Goal: Learn about a topic

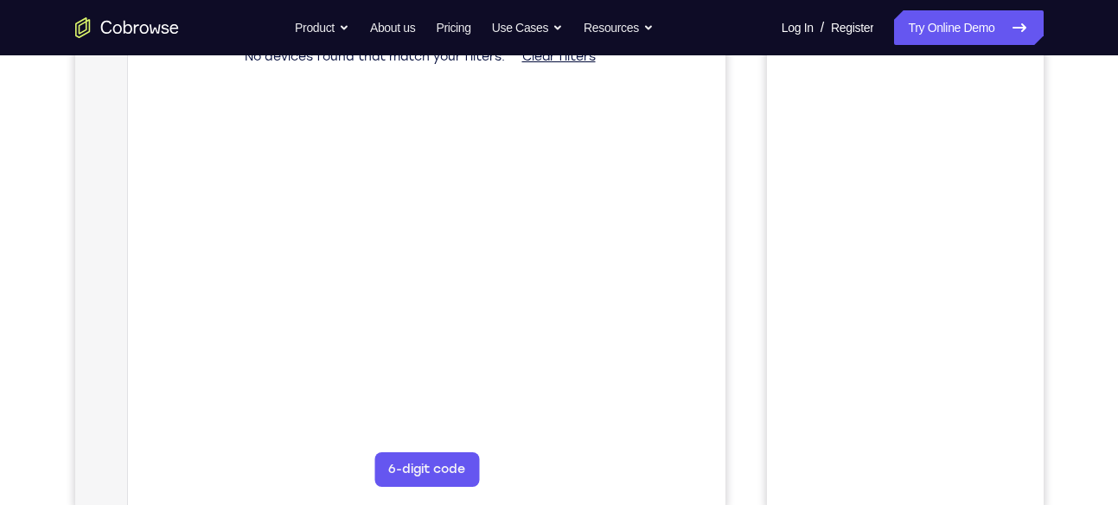
scroll to position [89, 0]
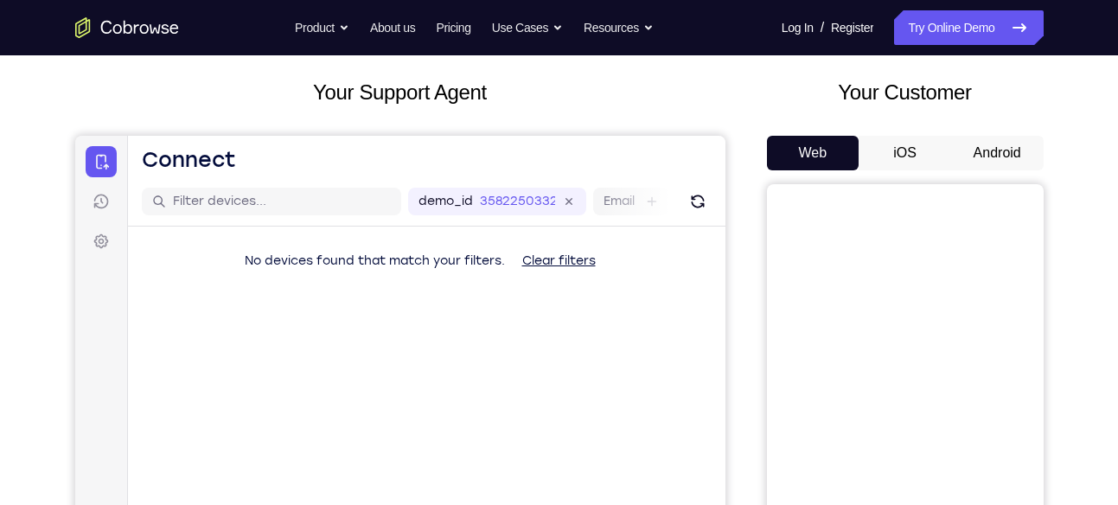
click at [993, 154] on button "Android" at bounding box center [997, 153] width 93 height 35
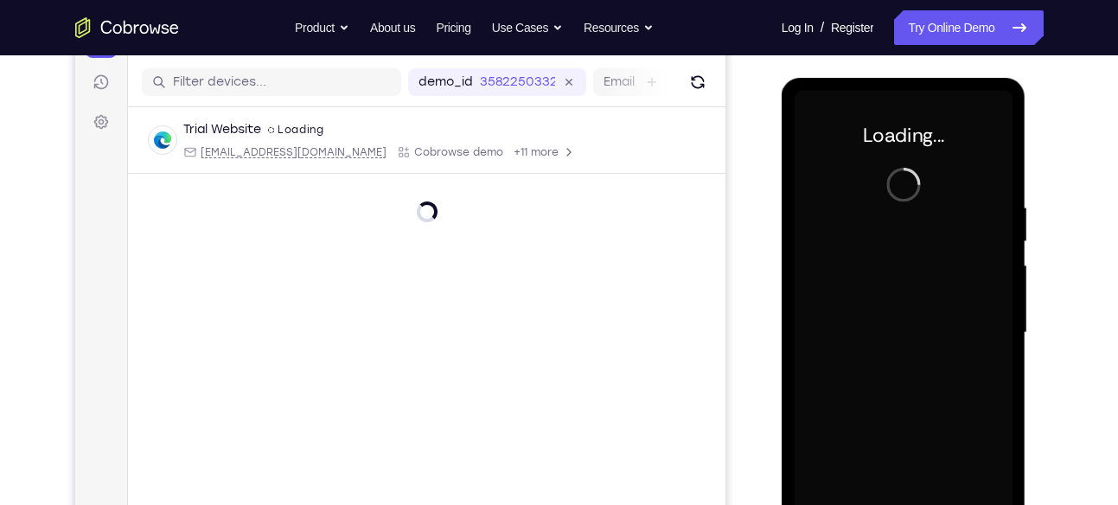
scroll to position [208, 0]
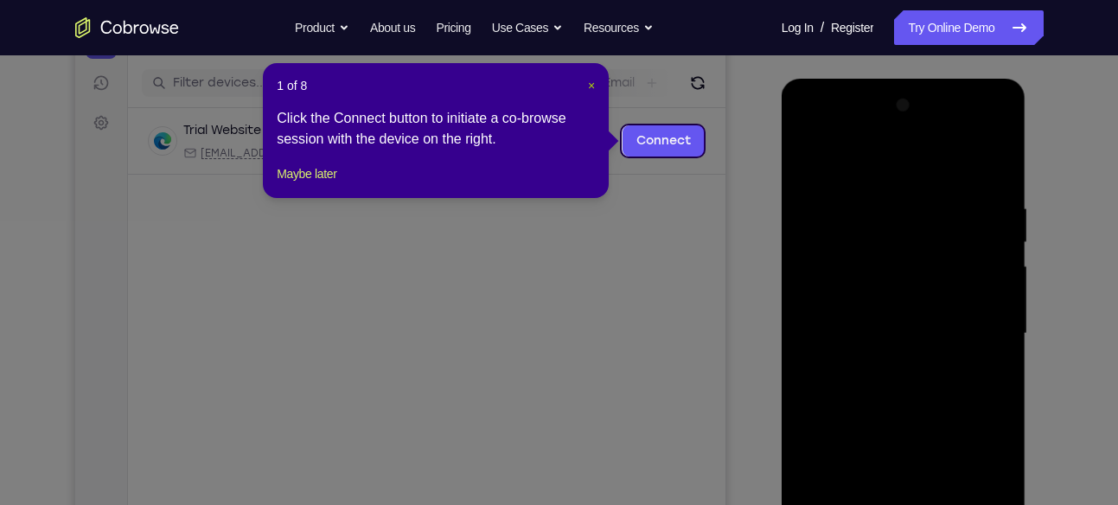
click at [591, 88] on span "×" at bounding box center [591, 86] width 7 height 14
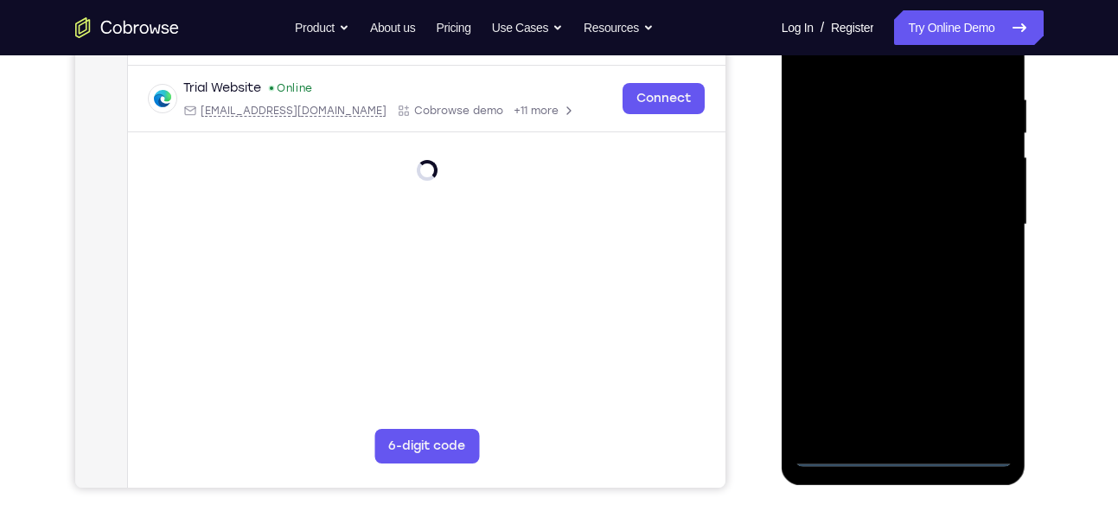
scroll to position [381, 0]
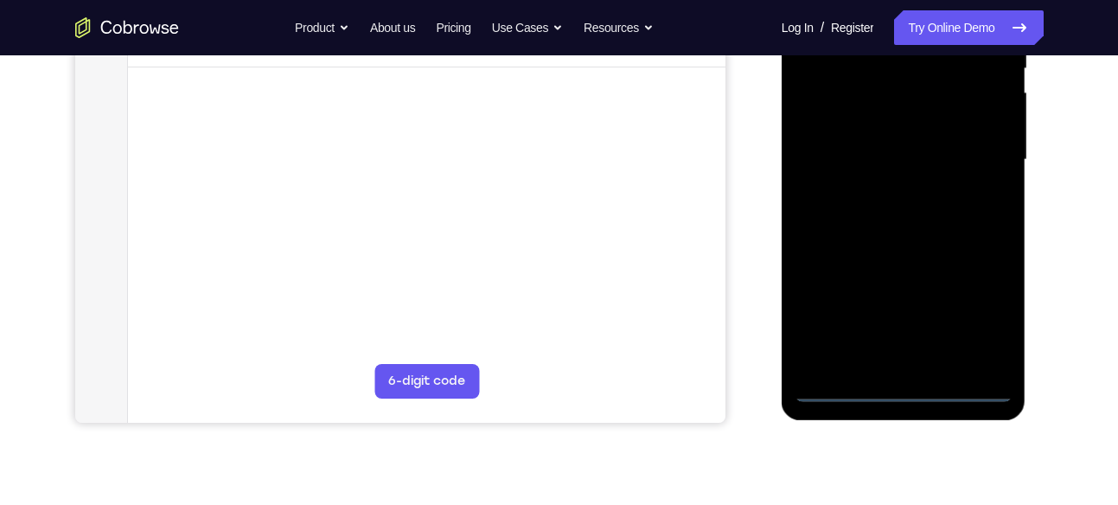
click at [905, 387] on div at bounding box center [904, 160] width 218 height 484
click at [983, 322] on div at bounding box center [904, 160] width 218 height 484
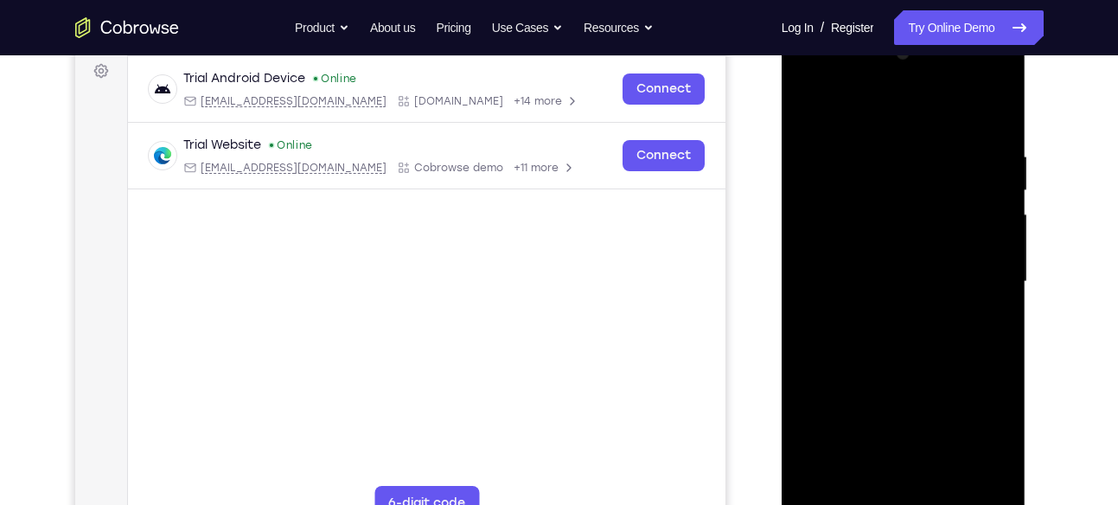
scroll to position [260, 0]
click at [811, 77] on div at bounding box center [904, 281] width 218 height 484
click at [974, 272] on div at bounding box center [904, 281] width 218 height 484
click at [884, 312] on div at bounding box center [904, 281] width 218 height 484
click at [867, 271] on div at bounding box center [904, 281] width 218 height 484
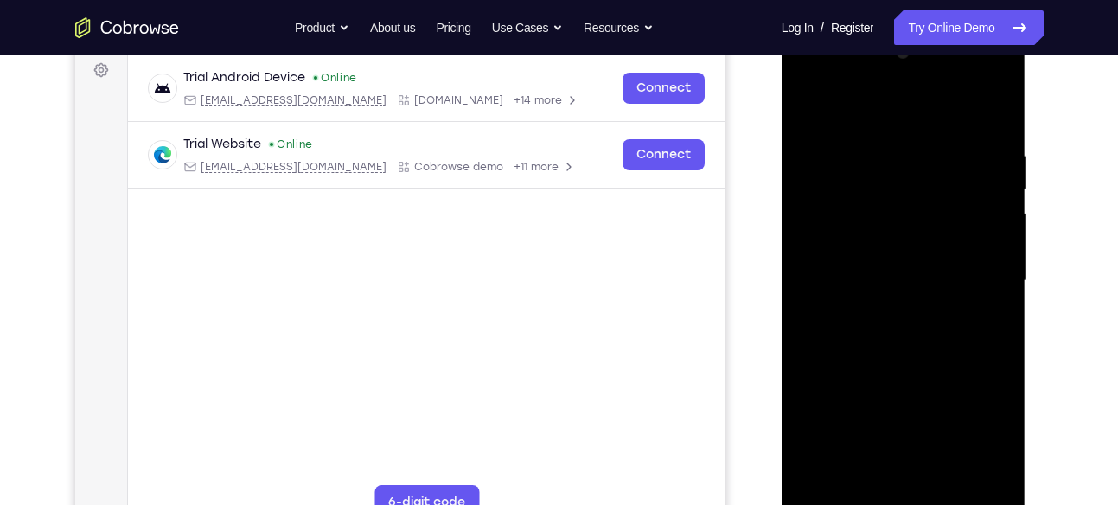
click at [879, 254] on div at bounding box center [904, 281] width 218 height 484
click at [875, 276] on div at bounding box center [904, 281] width 218 height 484
click at [893, 347] on div at bounding box center [904, 281] width 218 height 484
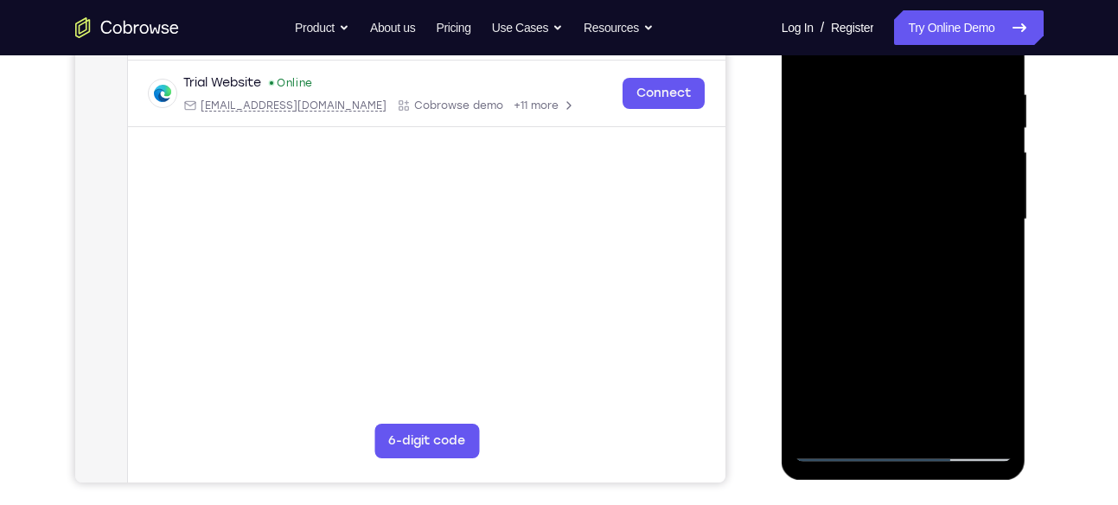
scroll to position [323, 0]
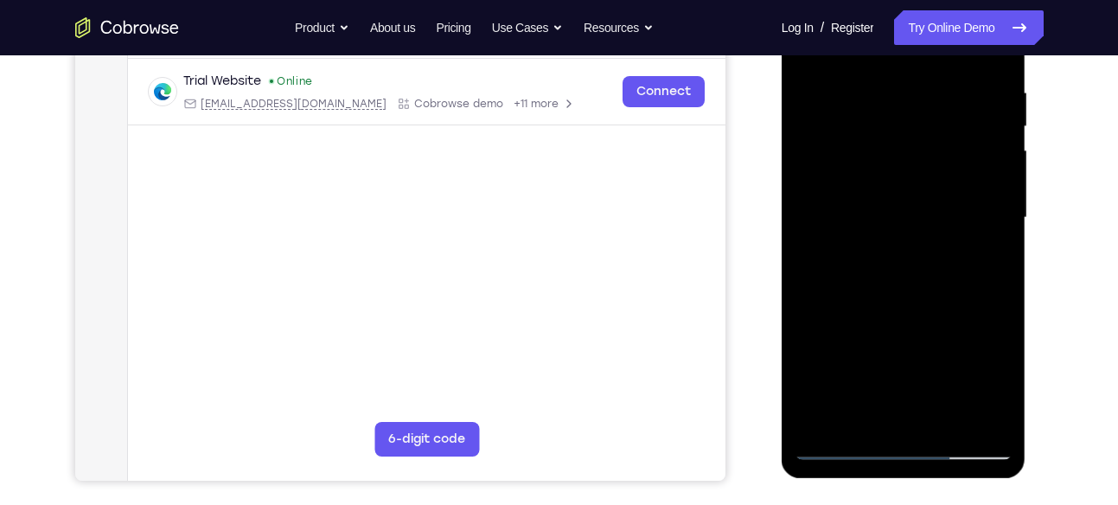
click at [943, 422] on div at bounding box center [904, 218] width 218 height 484
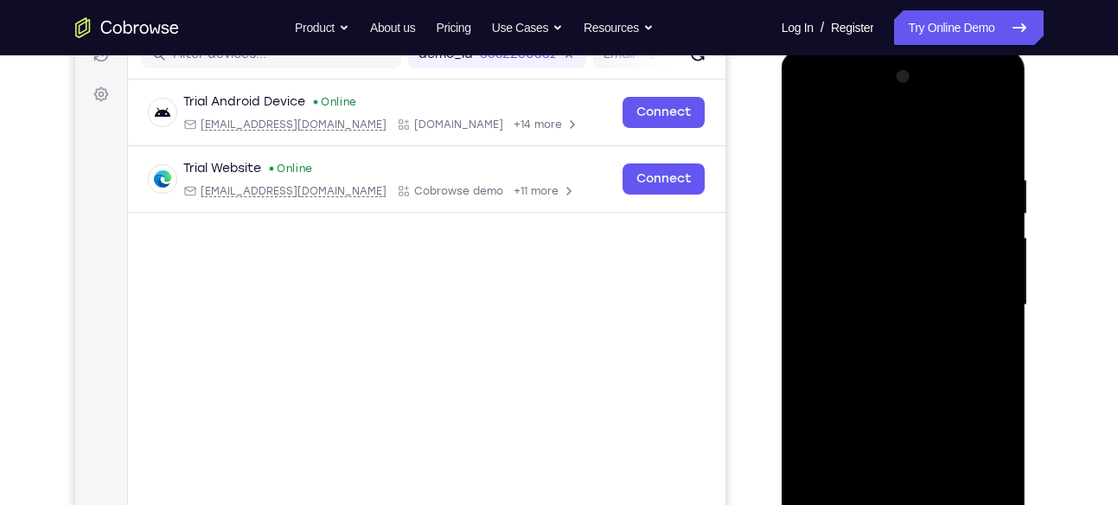
scroll to position [237, 0]
click at [913, 392] on div at bounding box center [904, 304] width 218 height 484
click at [880, 282] on div at bounding box center [904, 304] width 218 height 484
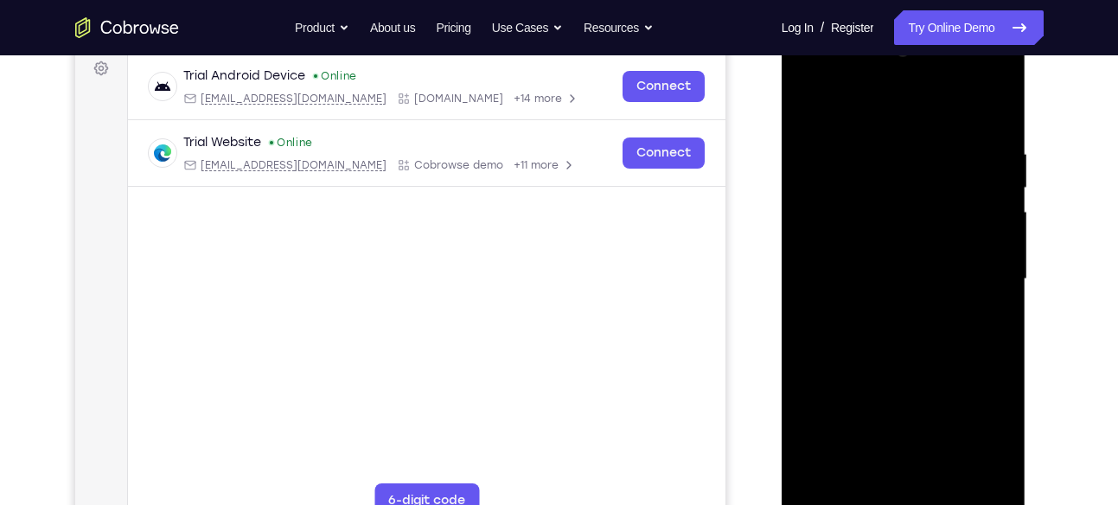
scroll to position [261, 0]
click at [858, 469] on div at bounding box center [904, 280] width 218 height 484
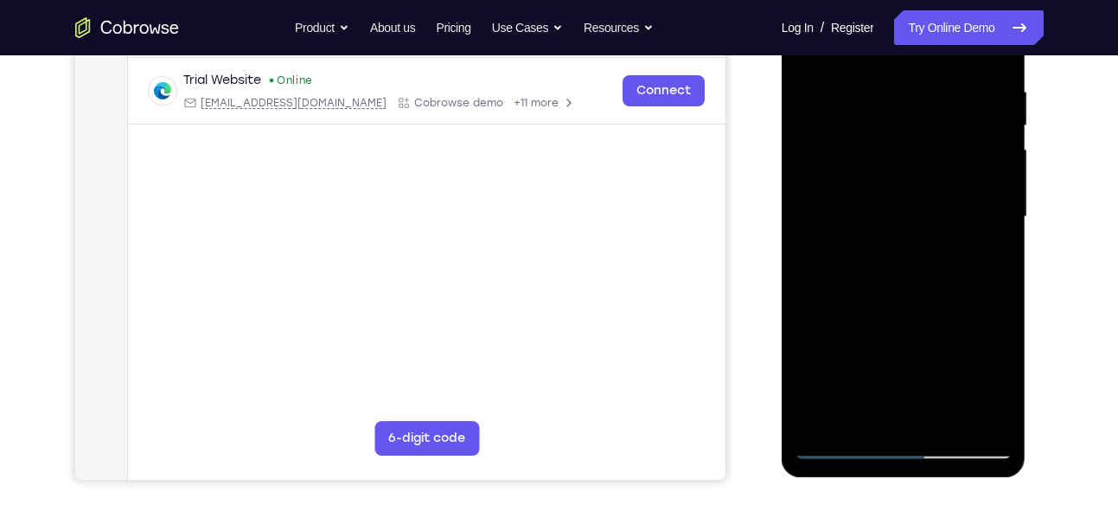
scroll to position [344, 0]
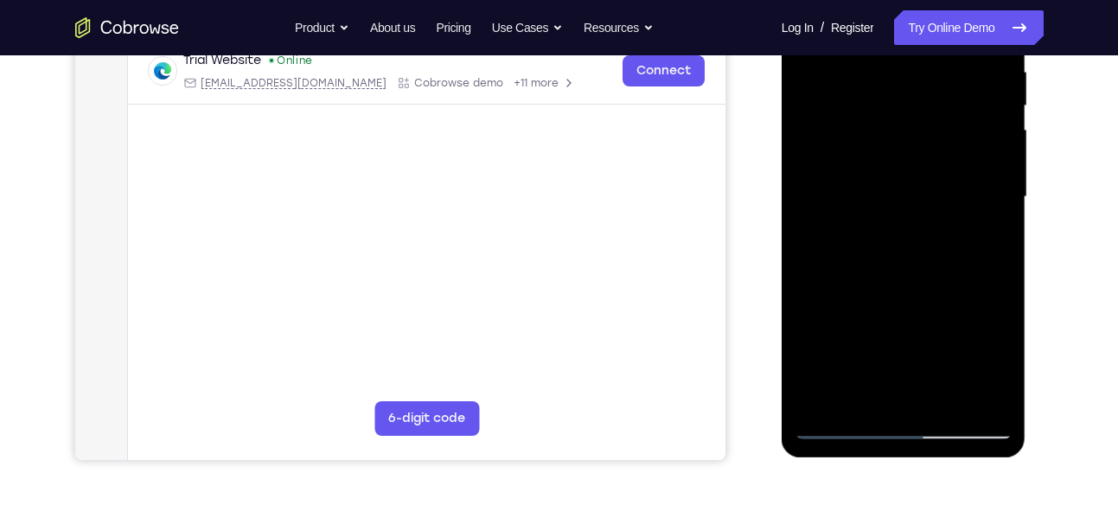
click at [842, 426] on div at bounding box center [904, 197] width 218 height 484
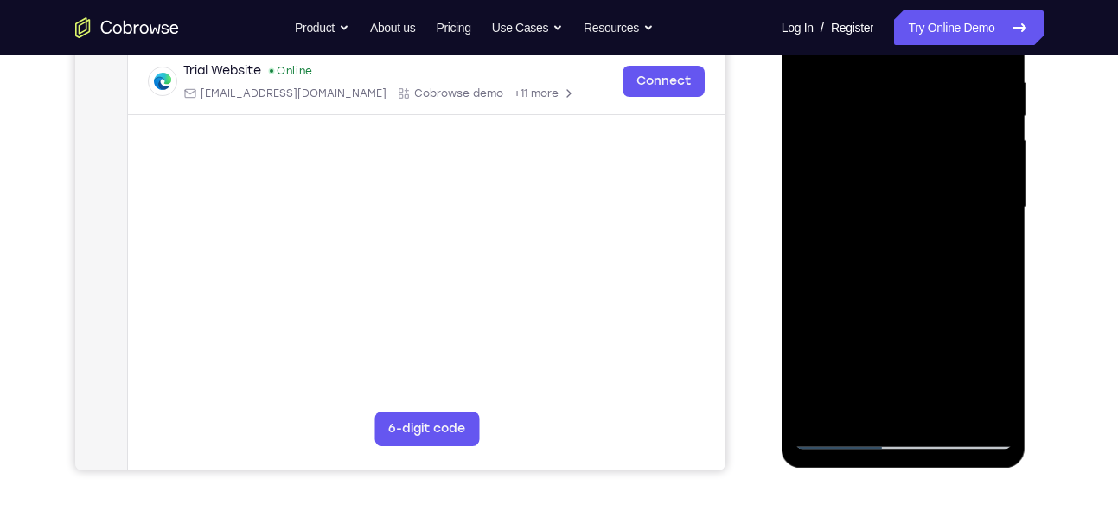
scroll to position [336, 0]
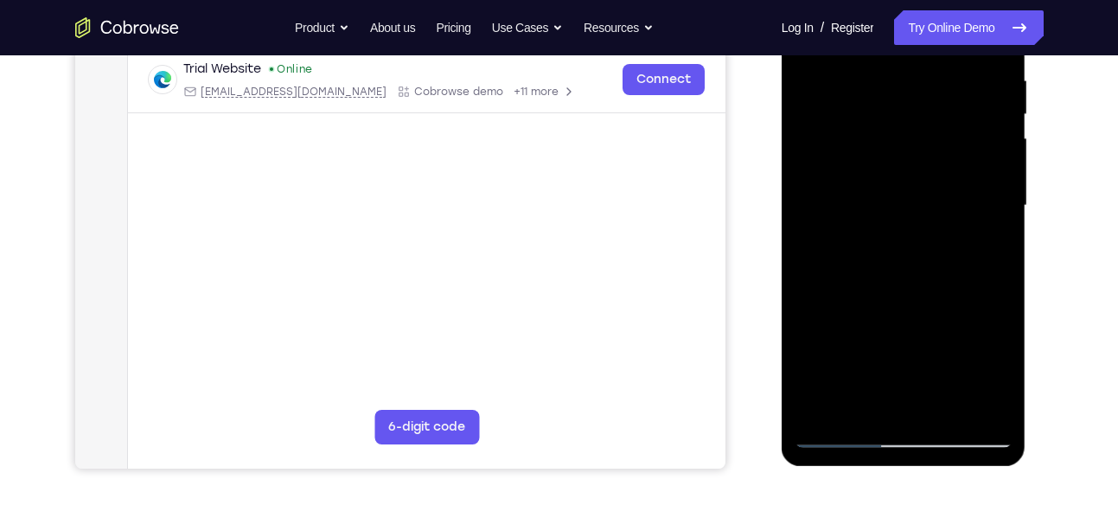
click at [838, 433] on div at bounding box center [904, 206] width 218 height 484
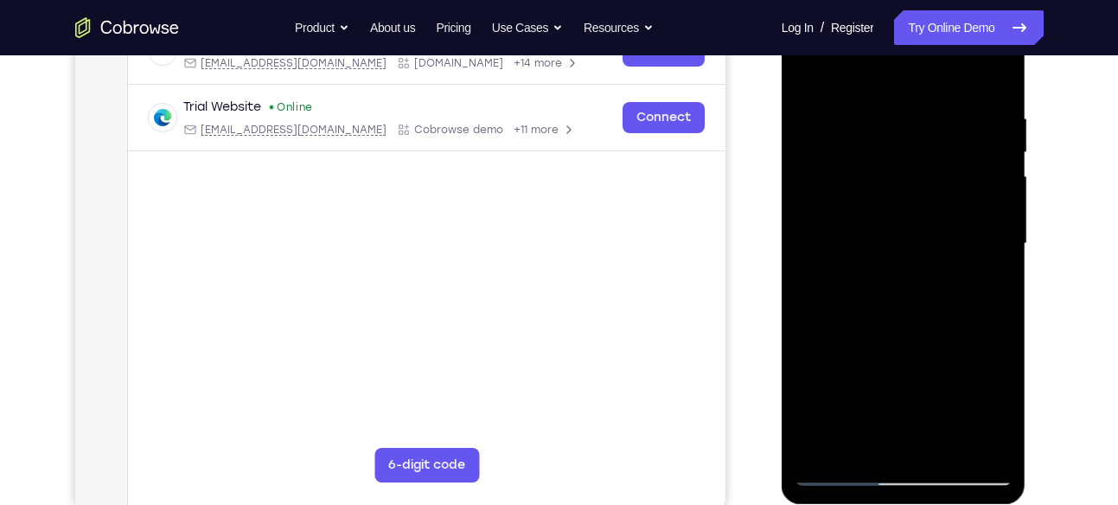
scroll to position [297, 0]
click at [942, 448] on div at bounding box center [904, 245] width 218 height 484
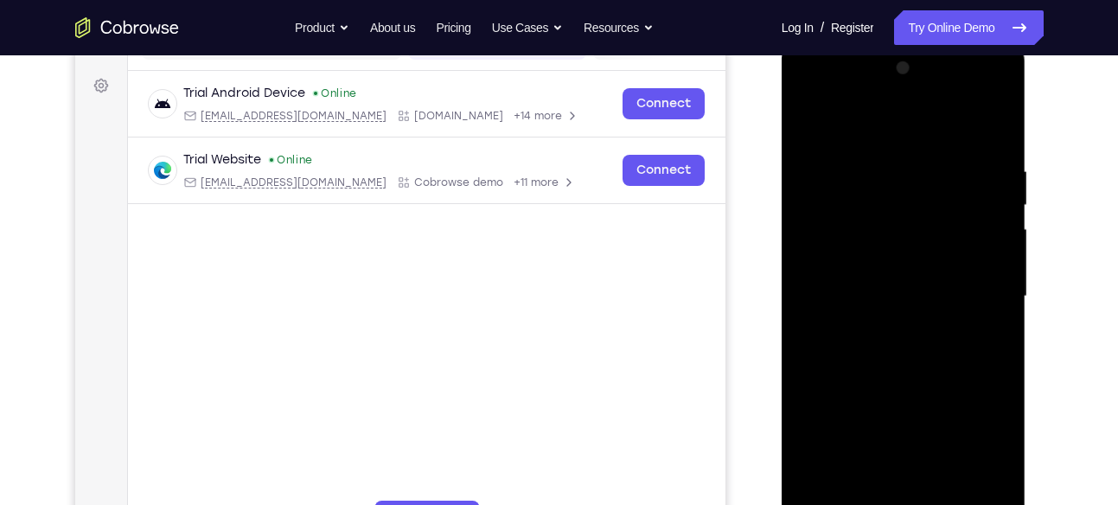
scroll to position [246, 0]
click at [816, 173] on div at bounding box center [904, 296] width 218 height 484
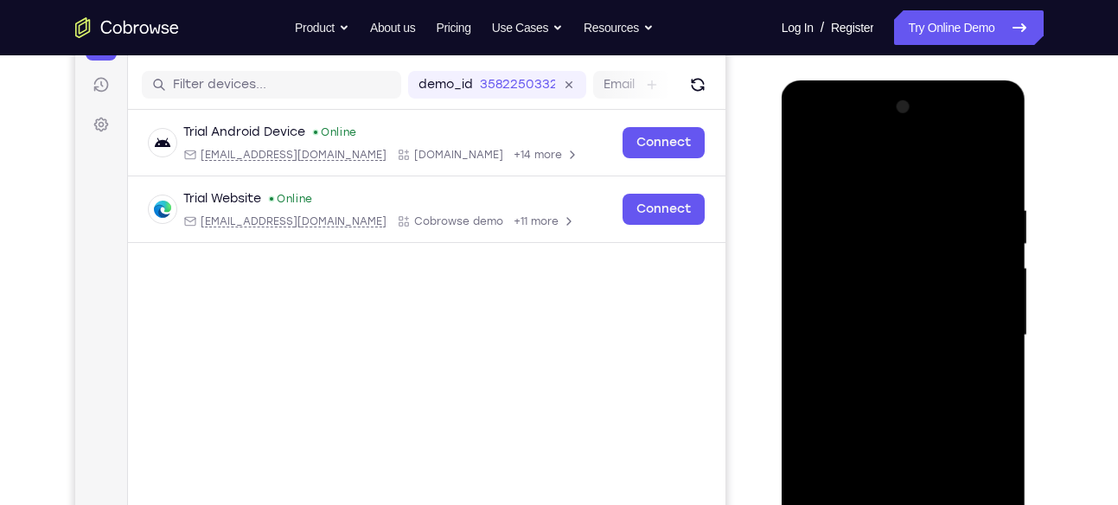
scroll to position [221, 0]
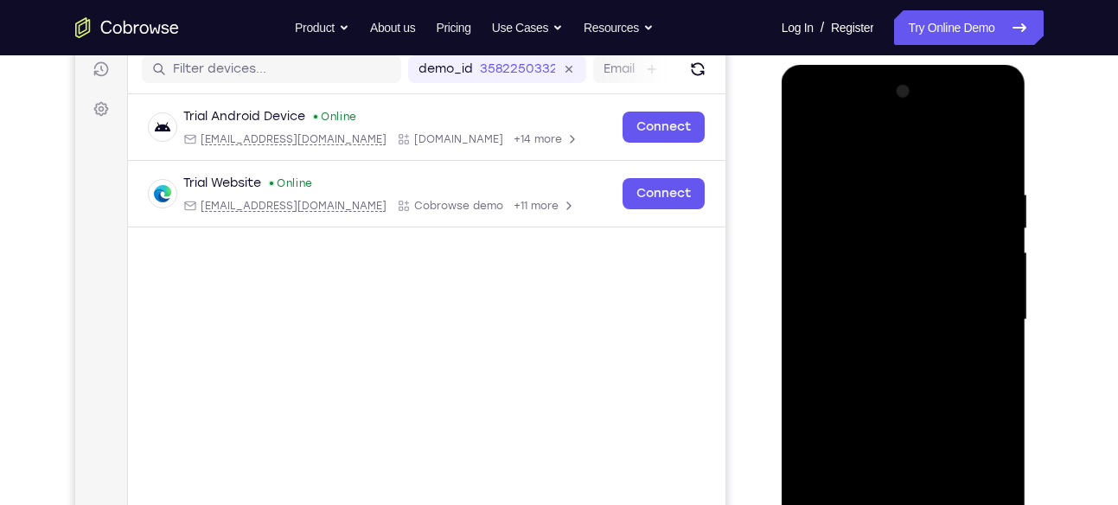
click at [997, 150] on div at bounding box center [904, 320] width 218 height 484
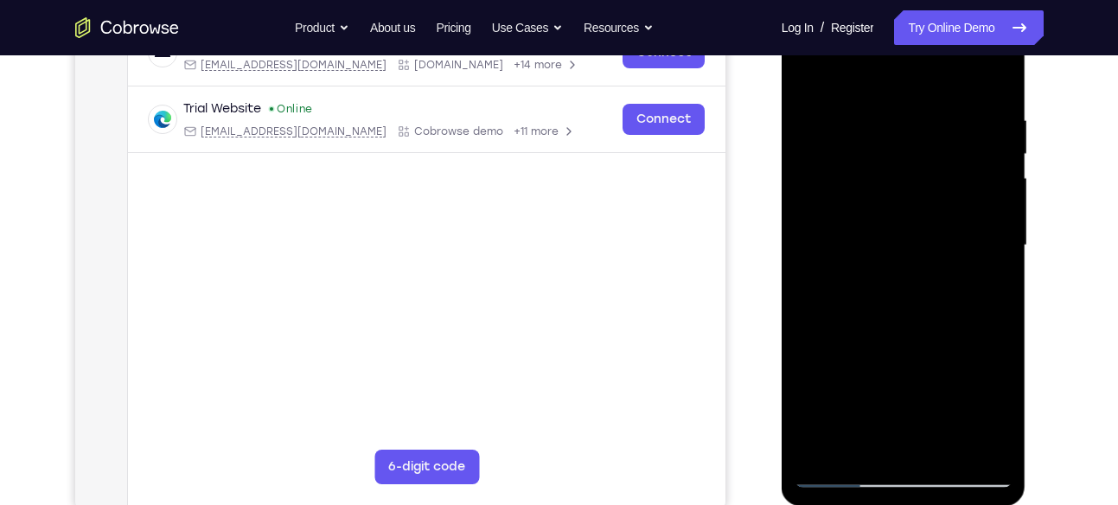
scroll to position [294, 0]
click at [842, 476] on div at bounding box center [904, 247] width 218 height 484
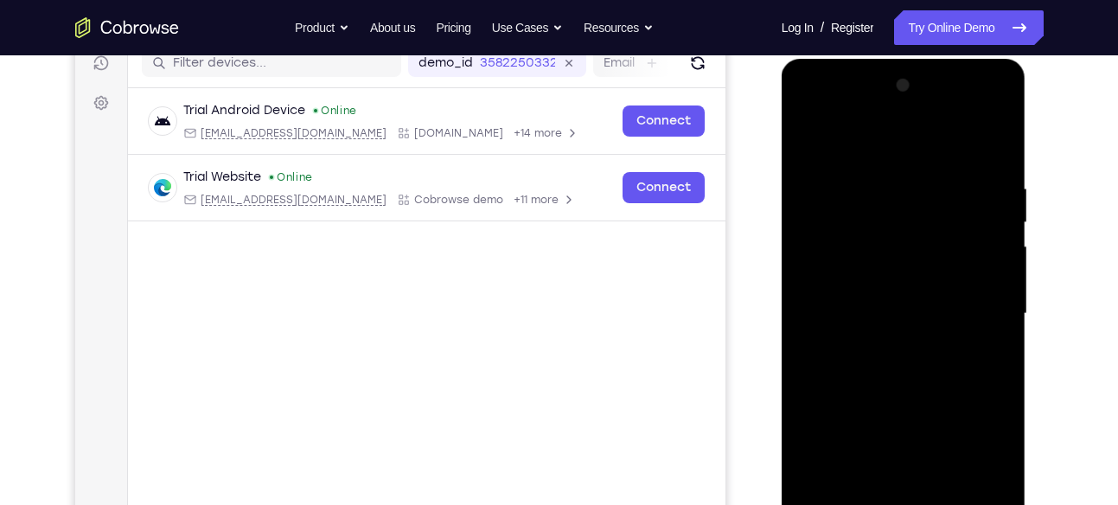
scroll to position [227, 0]
drag, startPoint x: 886, startPoint y: 323, endPoint x: 873, endPoint y: 150, distance: 173.5
click at [873, 150] on div at bounding box center [904, 315] width 218 height 484
drag, startPoint x: 905, startPoint y: 390, endPoint x: 896, endPoint y: 184, distance: 206.0
click at [896, 184] on div at bounding box center [904, 315] width 218 height 484
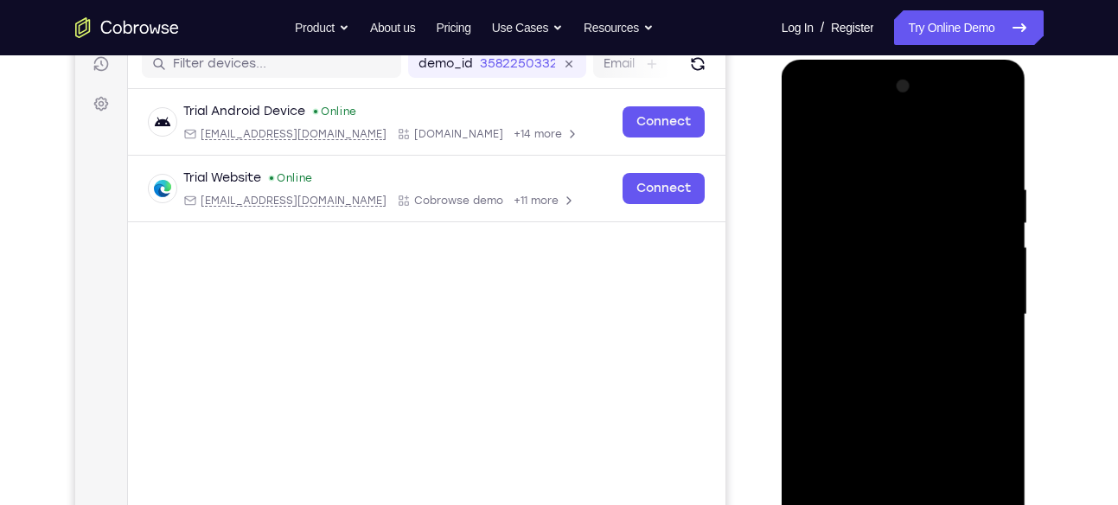
drag, startPoint x: 911, startPoint y: 348, endPoint x: 908, endPoint y: 252, distance: 96.0
click at [908, 252] on div at bounding box center [904, 315] width 218 height 484
click at [1003, 253] on div at bounding box center [904, 315] width 218 height 484
click at [804, 259] on div at bounding box center [904, 315] width 218 height 484
drag, startPoint x: 917, startPoint y: 292, endPoint x: 899, endPoint y: 133, distance: 160.2
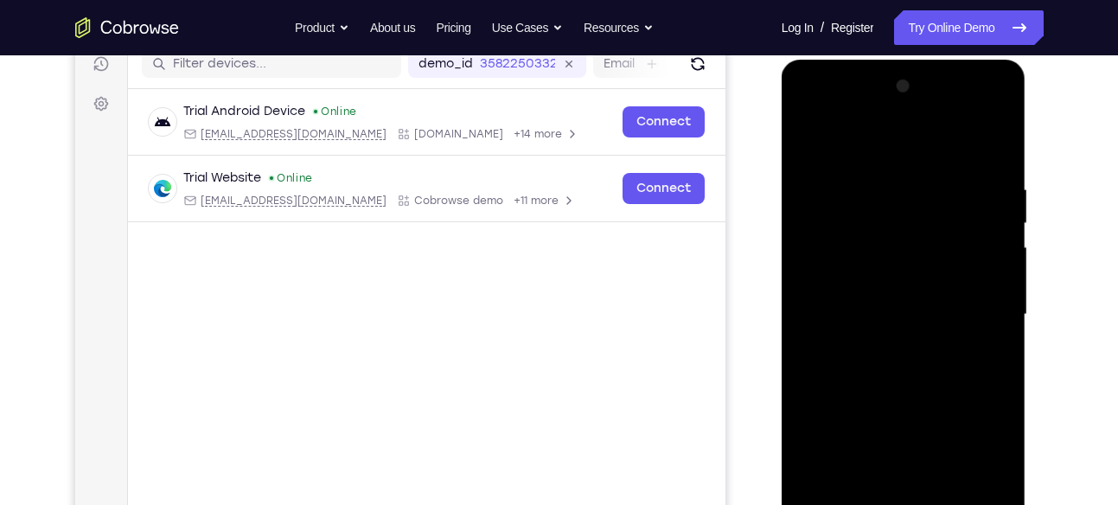
click at [899, 133] on div at bounding box center [904, 315] width 218 height 484
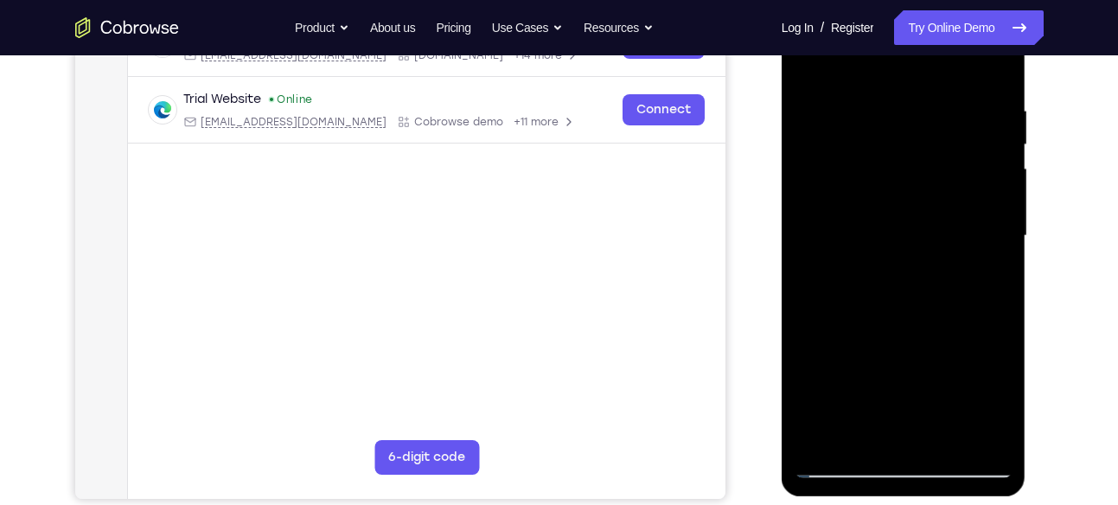
scroll to position [306, 0]
click at [950, 438] on div at bounding box center [904, 235] width 218 height 484
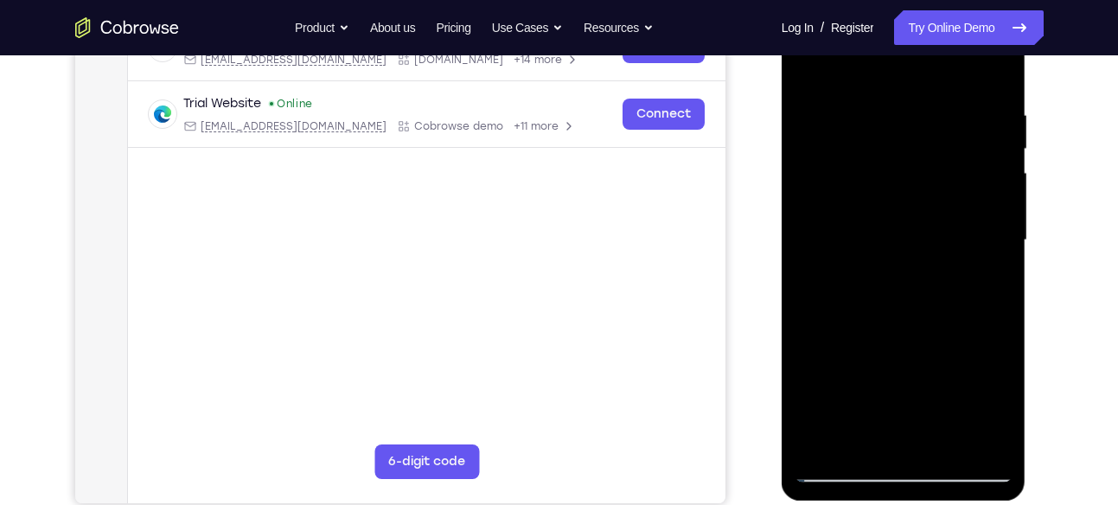
scroll to position [300, 0]
click at [1002, 147] on div at bounding box center [904, 241] width 218 height 484
click at [802, 148] on div at bounding box center [904, 241] width 218 height 484
click at [829, 121] on div at bounding box center [904, 241] width 218 height 484
click at [904, 438] on div at bounding box center [904, 241] width 218 height 484
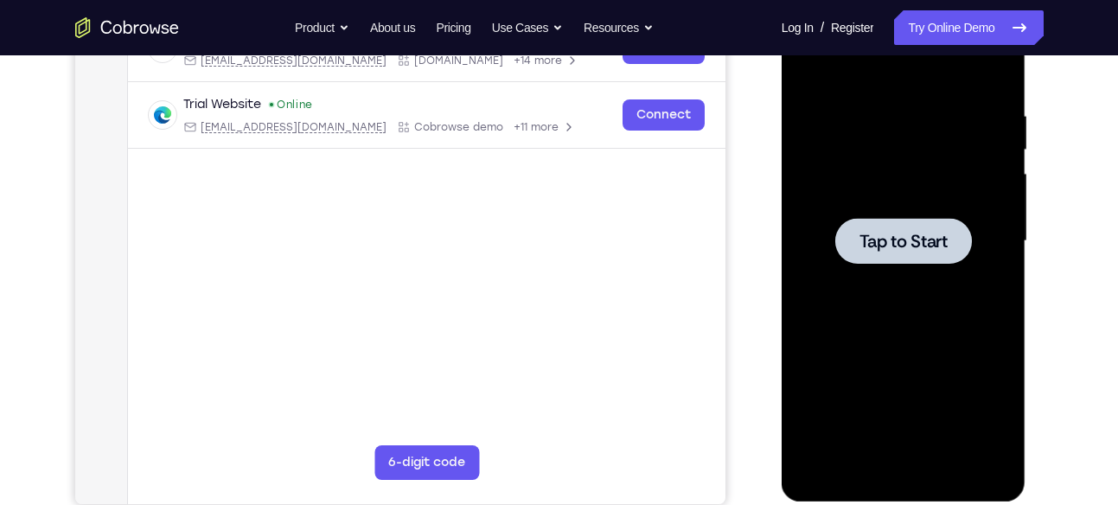
click at [893, 244] on span "Tap to Start" at bounding box center [904, 241] width 88 height 17
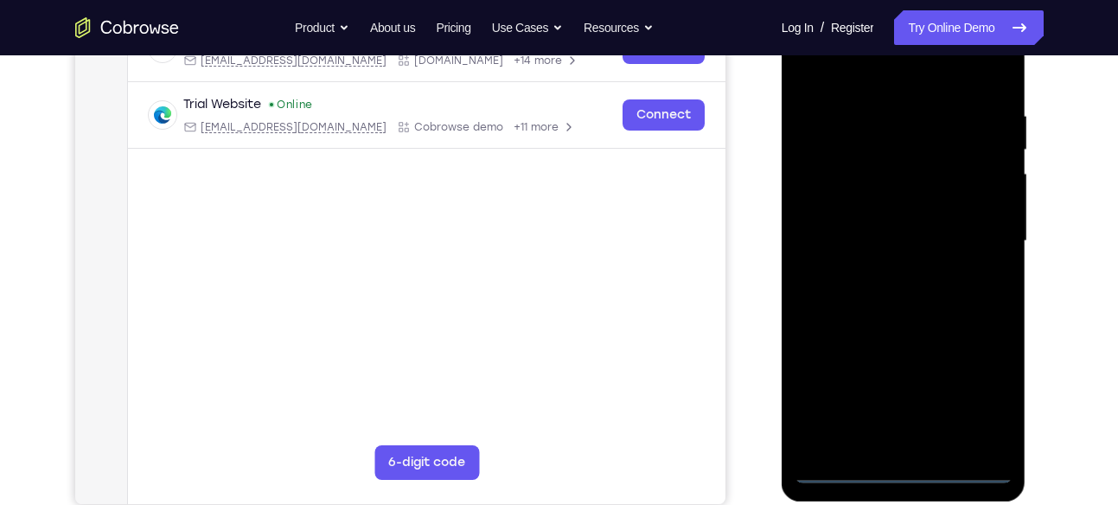
scroll to position [313, 0]
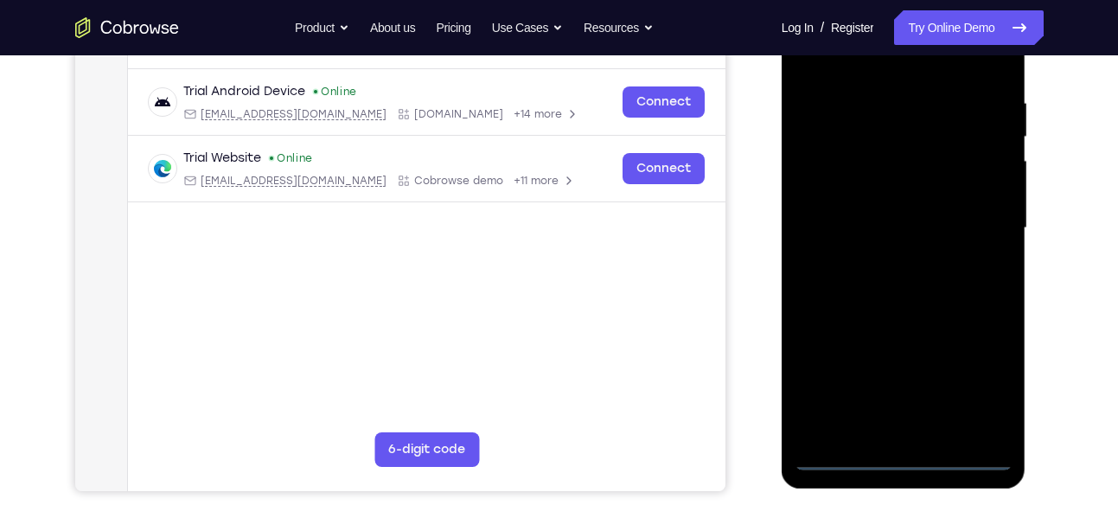
click at [902, 451] on div at bounding box center [904, 228] width 218 height 484
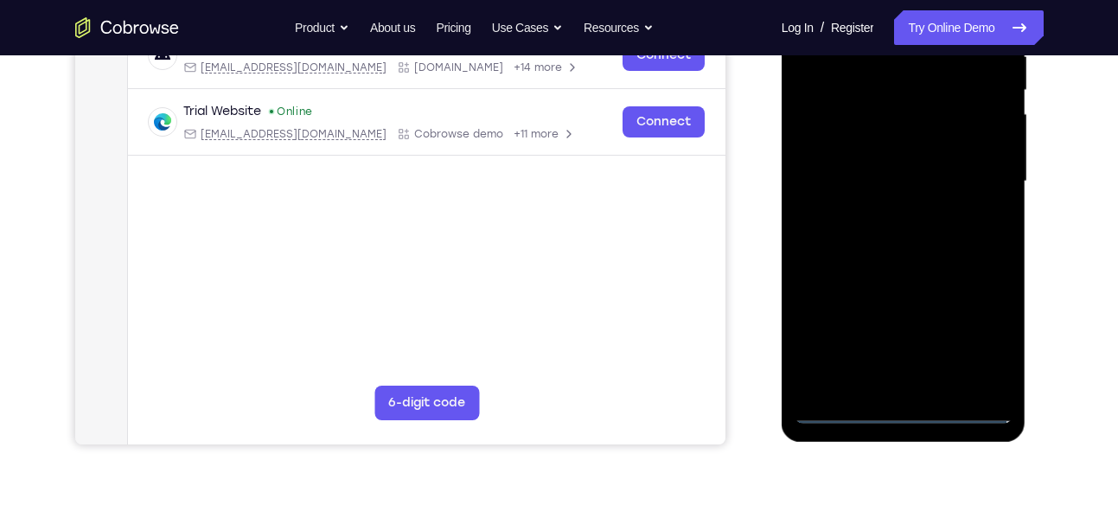
click at [902, 407] on div at bounding box center [904, 181] width 218 height 484
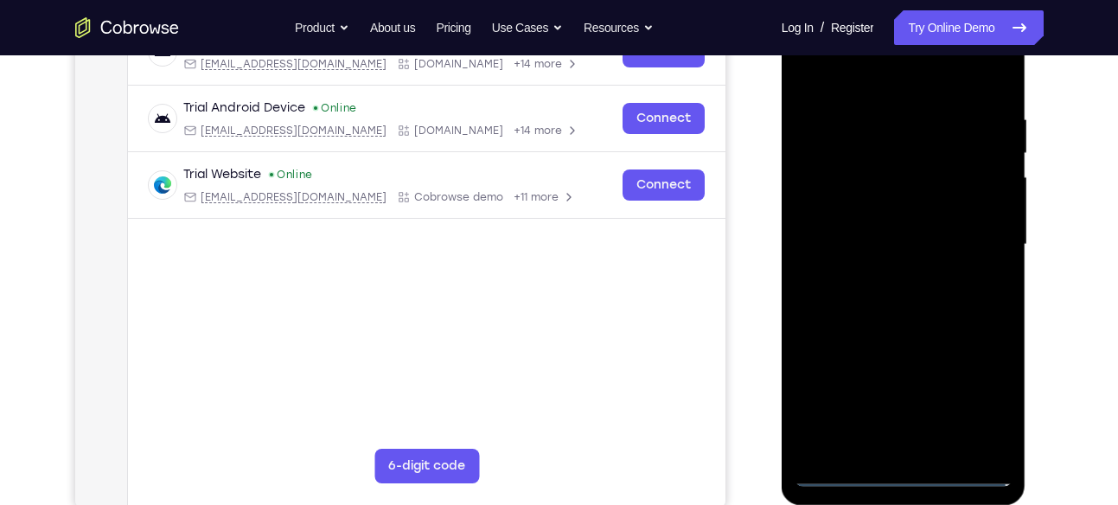
scroll to position [296, 0]
click at [887, 441] on div at bounding box center [904, 245] width 218 height 484
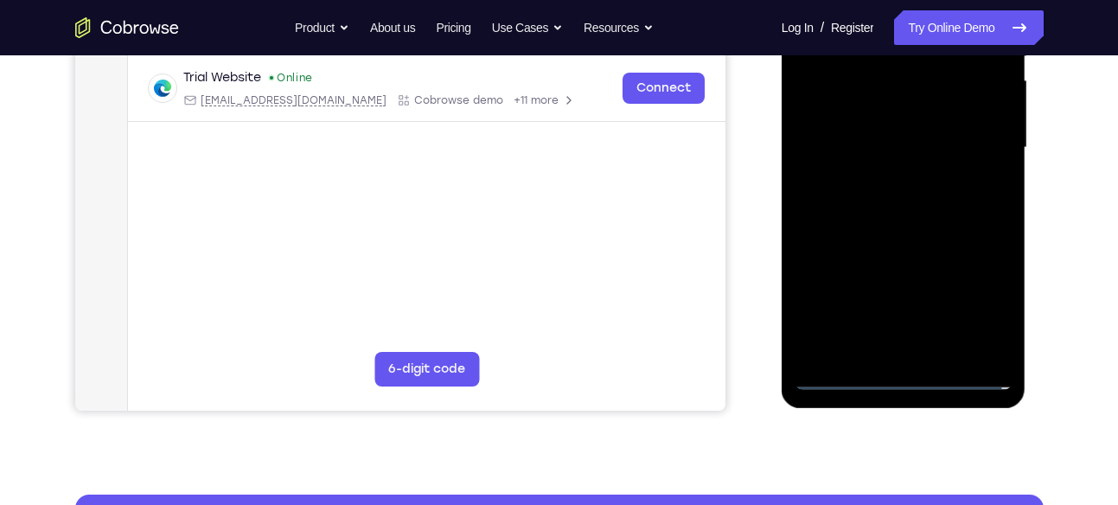
click at [906, 377] on div at bounding box center [904, 148] width 218 height 484
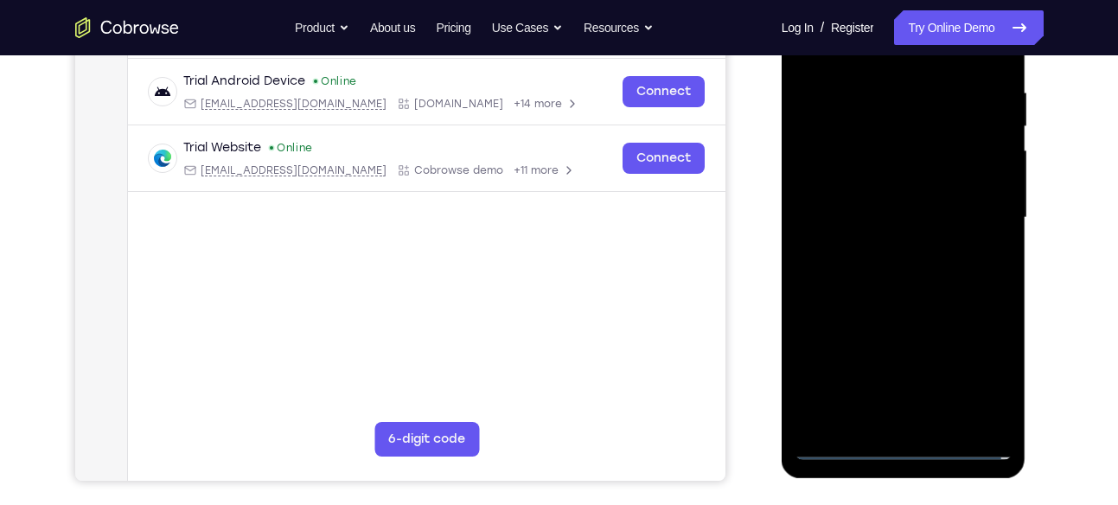
scroll to position [319, 0]
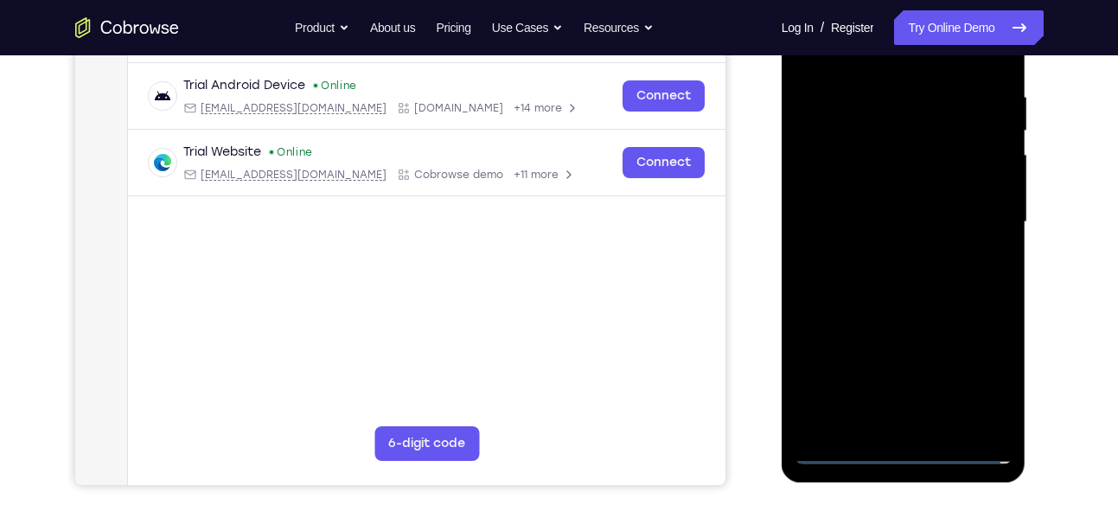
click at [984, 375] on div at bounding box center [904, 222] width 218 height 484
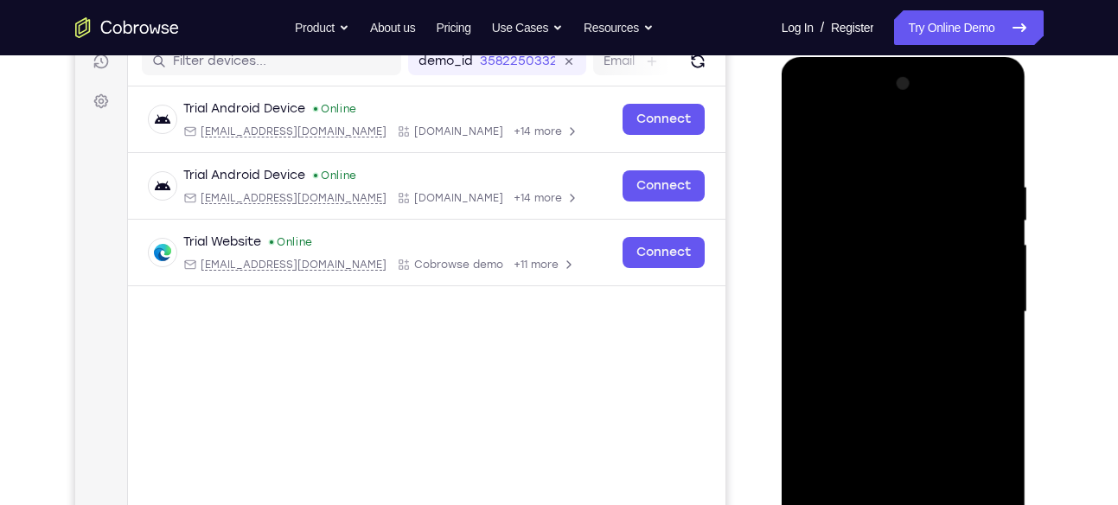
scroll to position [226, 0]
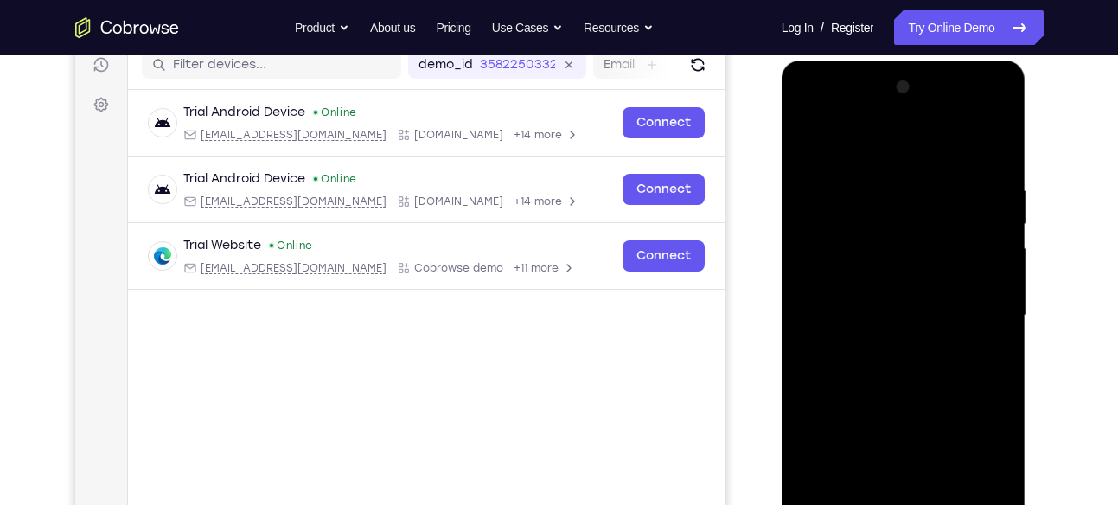
click at [810, 115] on div at bounding box center [904, 316] width 218 height 484
click at [975, 314] on div at bounding box center [904, 316] width 218 height 484
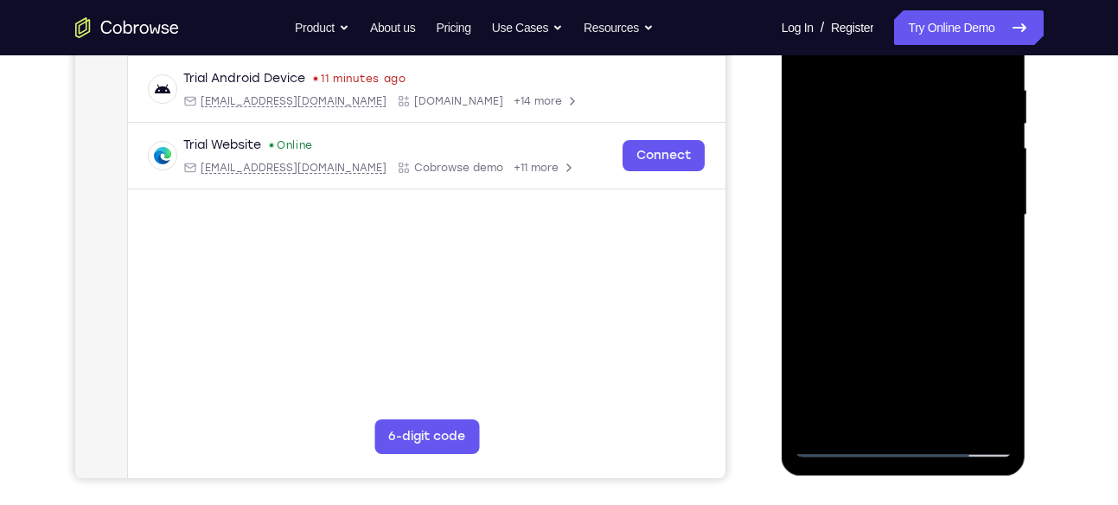
click at [921, 419] on div at bounding box center [904, 215] width 218 height 484
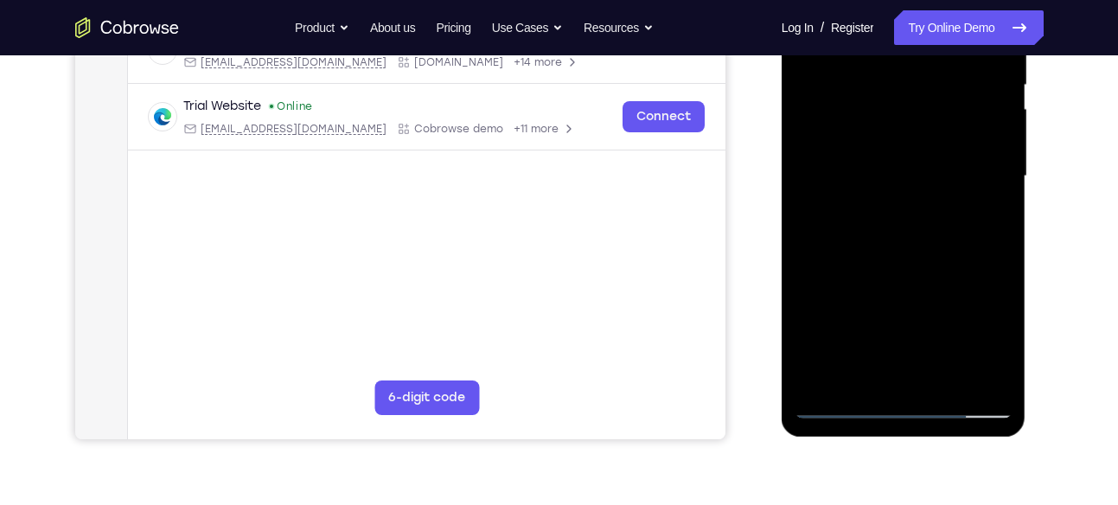
scroll to position [352, 0]
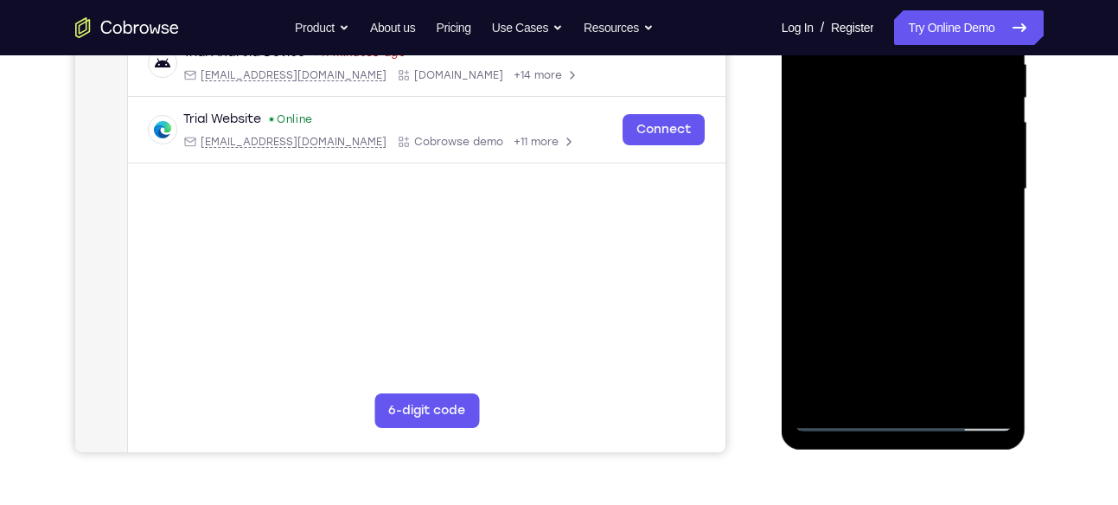
click at [921, 390] on div at bounding box center [904, 189] width 218 height 484
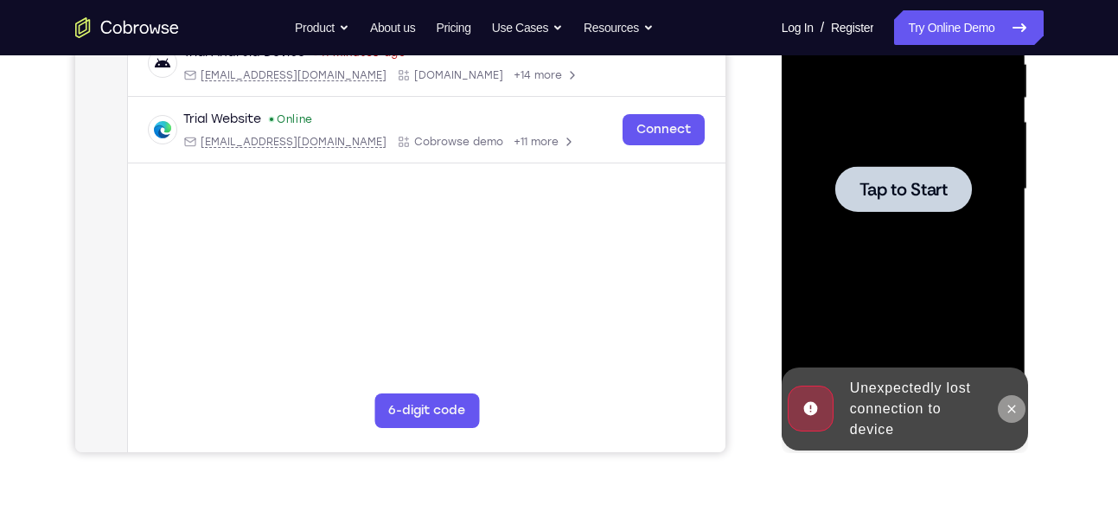
click at [1016, 400] on button at bounding box center [1012, 409] width 28 height 28
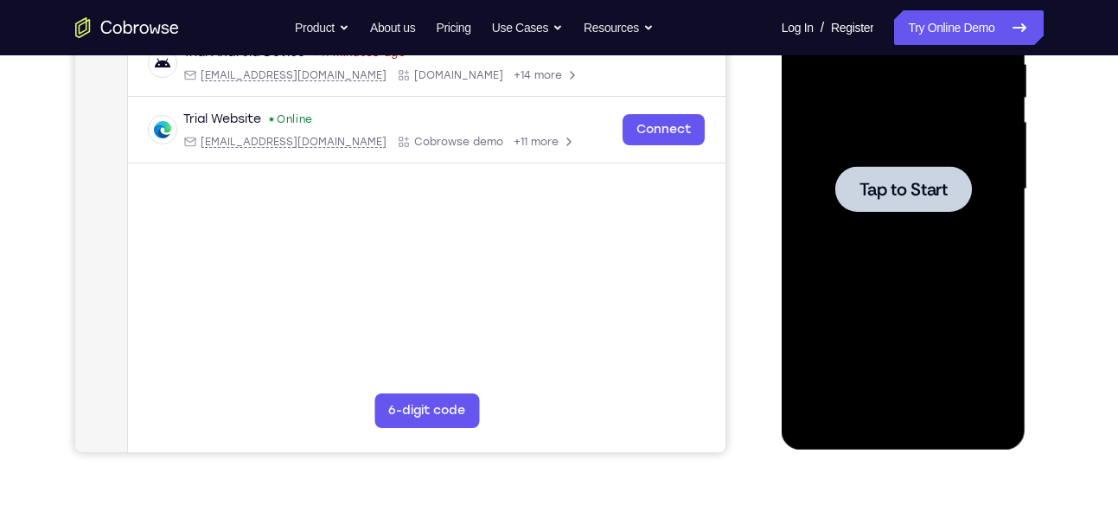
click at [892, 184] on span "Tap to Start" at bounding box center [904, 189] width 88 height 17
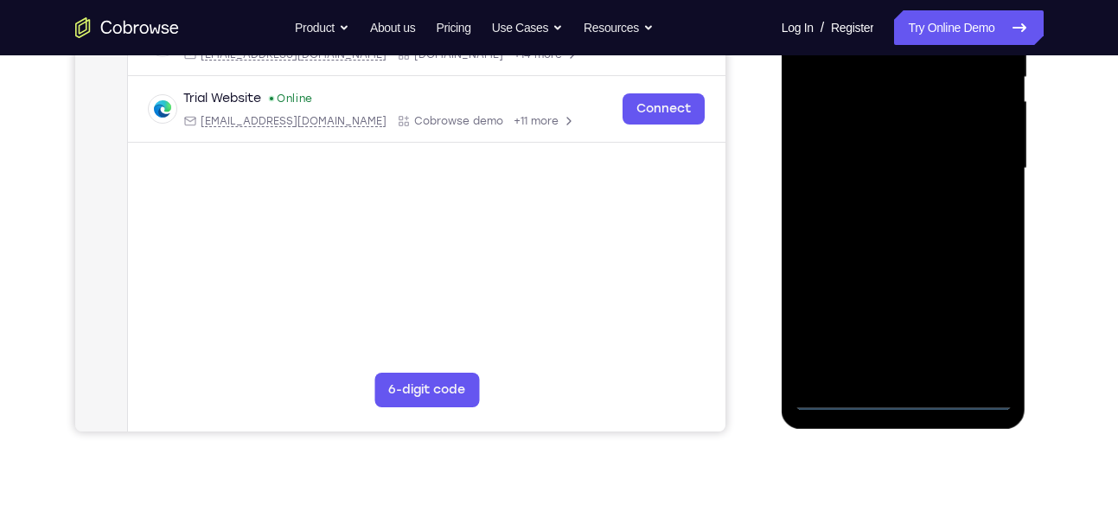
scroll to position [374, 0]
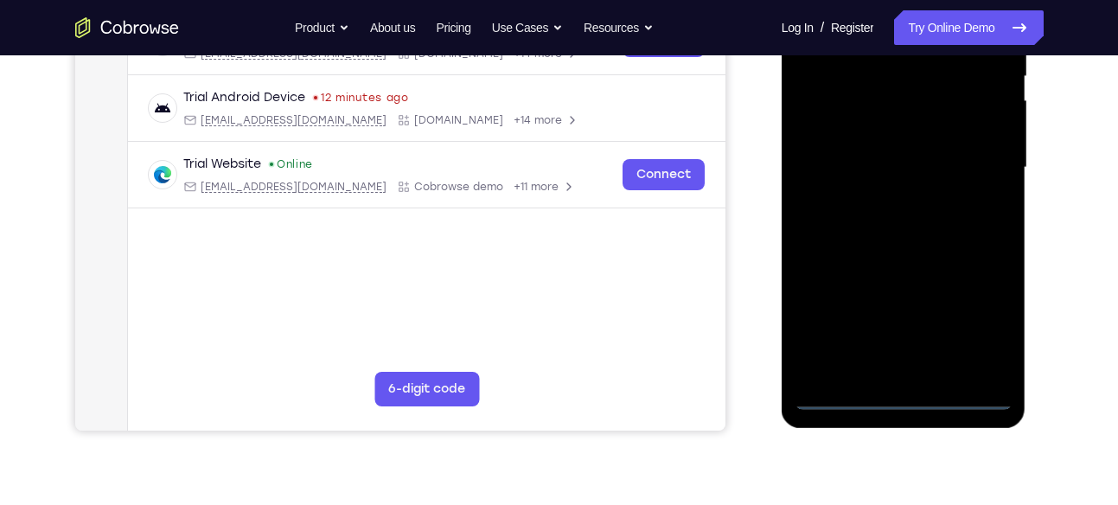
click at [898, 394] on div at bounding box center [904, 168] width 218 height 484
click at [973, 320] on div at bounding box center [904, 168] width 218 height 484
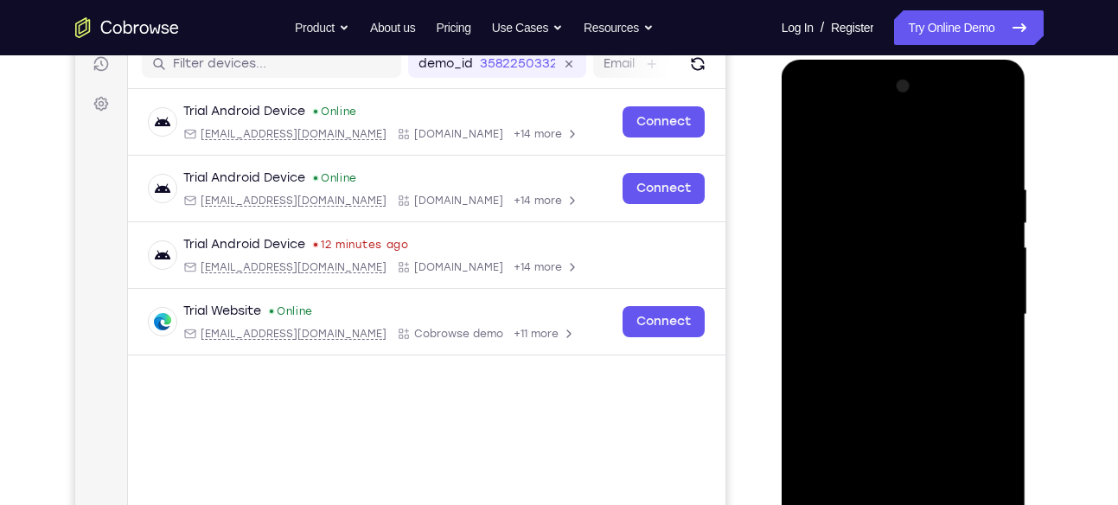
scroll to position [226, 0]
click at [812, 112] on div at bounding box center [904, 316] width 218 height 484
click at [978, 304] on div at bounding box center [904, 316] width 218 height 484
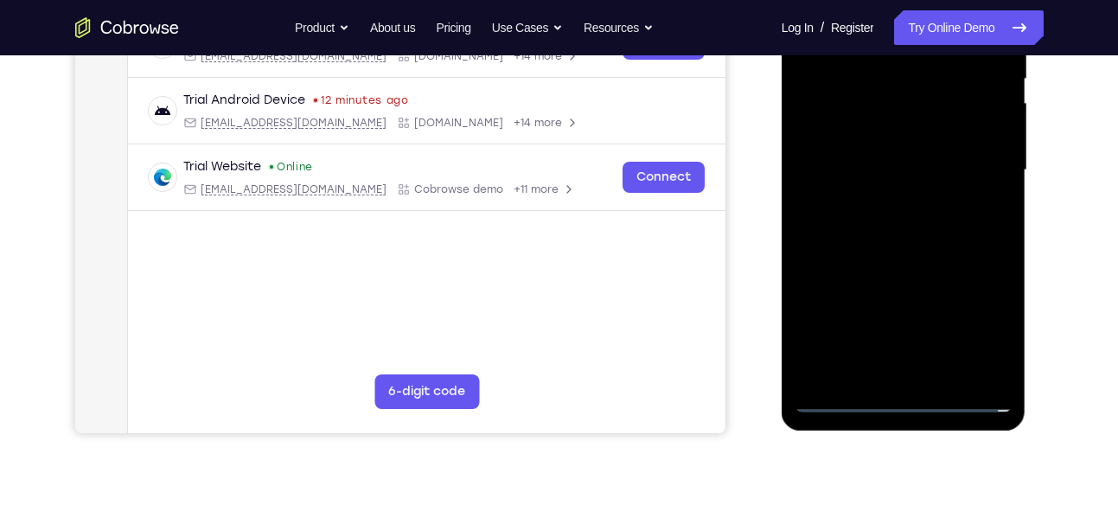
scroll to position [378, 0]
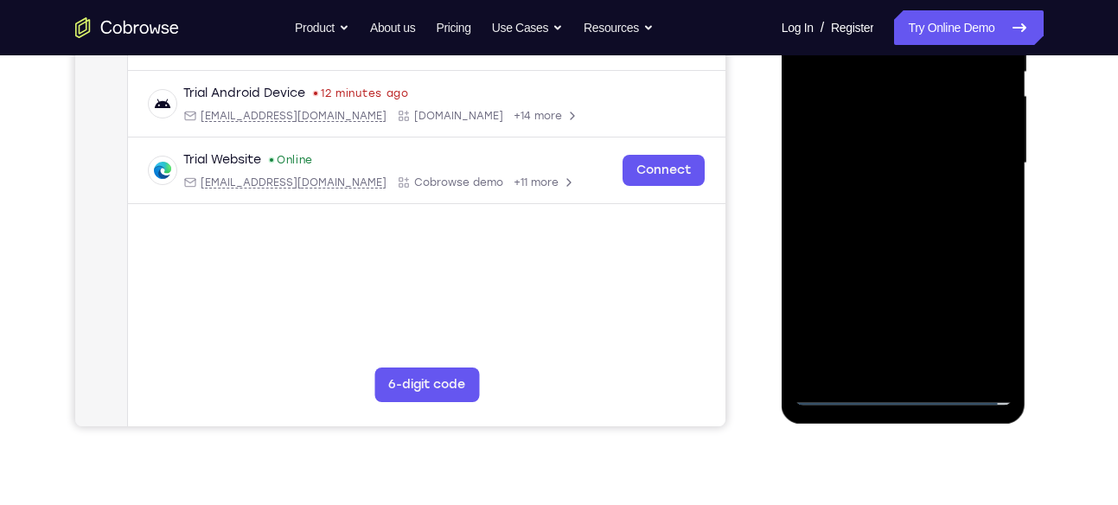
click at [918, 366] on div at bounding box center [904, 163] width 218 height 484
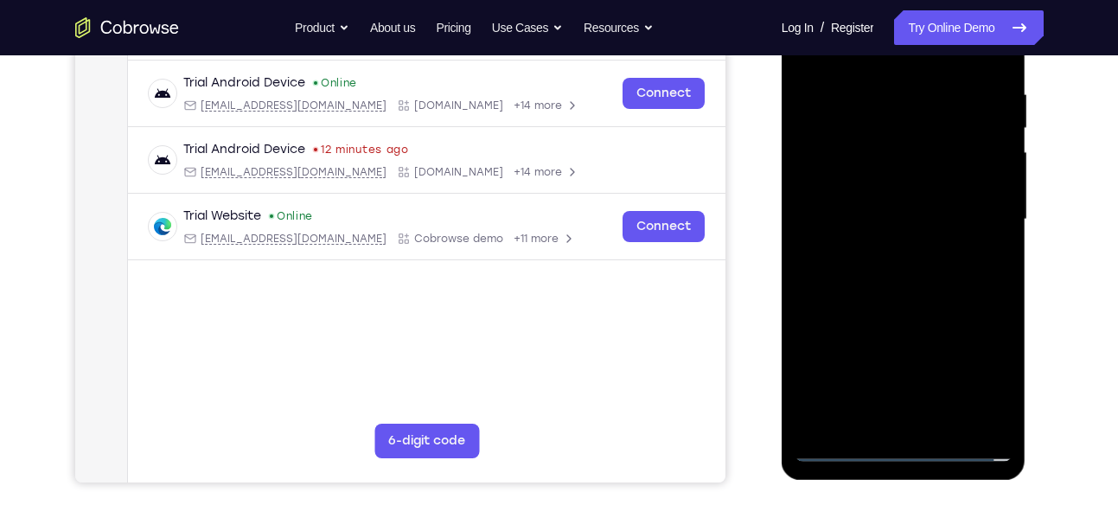
click at [867, 202] on div at bounding box center [904, 220] width 218 height 484
click at [890, 183] on div at bounding box center [904, 220] width 218 height 484
click at [858, 152] on div at bounding box center [904, 220] width 218 height 484
click at [864, 182] on div at bounding box center [904, 220] width 218 height 484
click at [876, 221] on div at bounding box center [904, 220] width 218 height 484
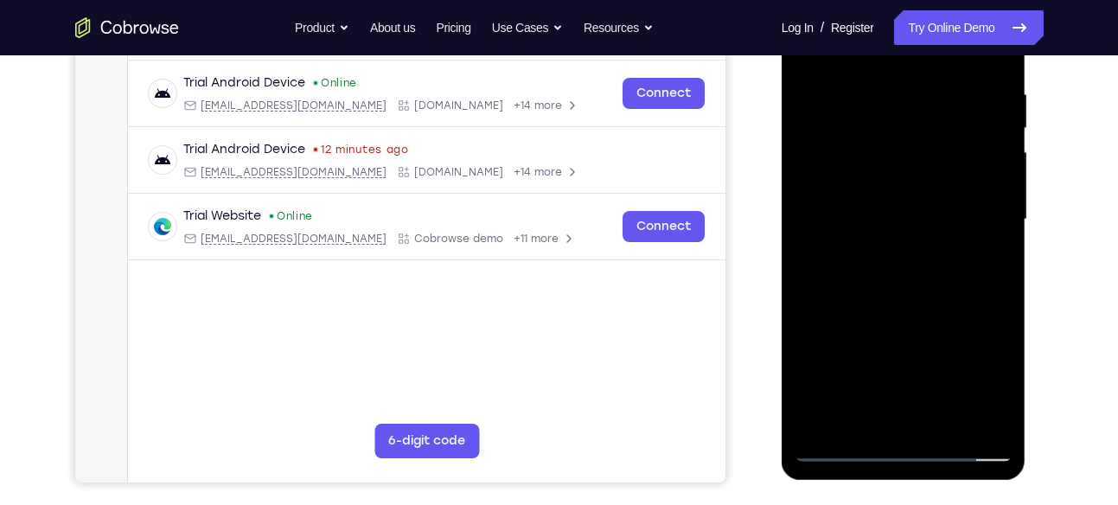
click at [858, 272] on div at bounding box center [904, 220] width 218 height 484
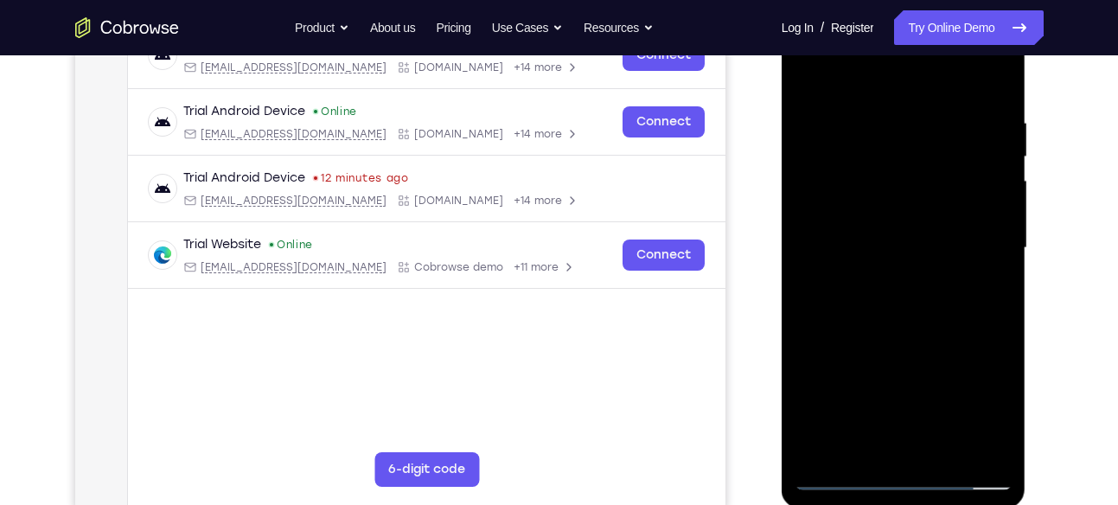
scroll to position [319, 0]
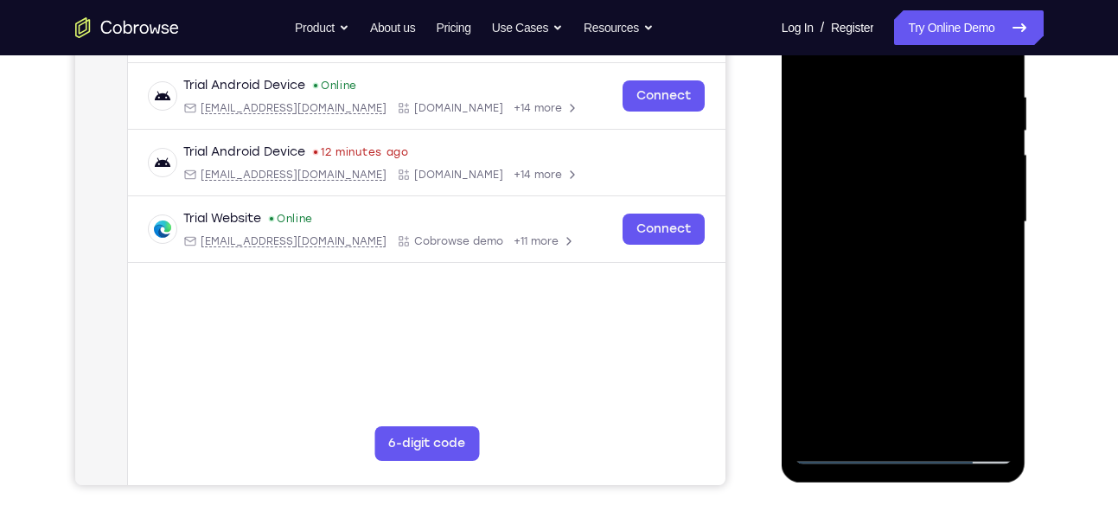
click at [945, 427] on div at bounding box center [904, 222] width 218 height 484
click at [901, 290] on div at bounding box center [904, 222] width 218 height 484
click at [947, 428] on div at bounding box center [904, 222] width 218 height 484
click at [921, 309] on div at bounding box center [904, 222] width 218 height 484
click at [919, 199] on div at bounding box center [904, 222] width 218 height 484
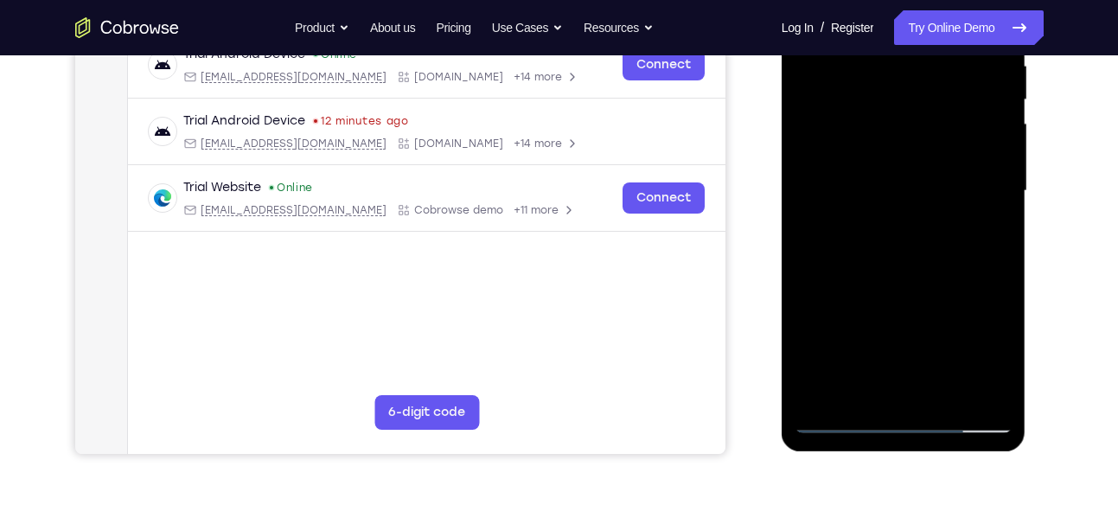
scroll to position [351, 0]
click at [869, 334] on div at bounding box center [904, 190] width 218 height 484
click at [918, 330] on div at bounding box center [904, 190] width 218 height 484
click at [840, 417] on div at bounding box center [904, 190] width 218 height 484
